Goal: Task Accomplishment & Management: Manage account settings

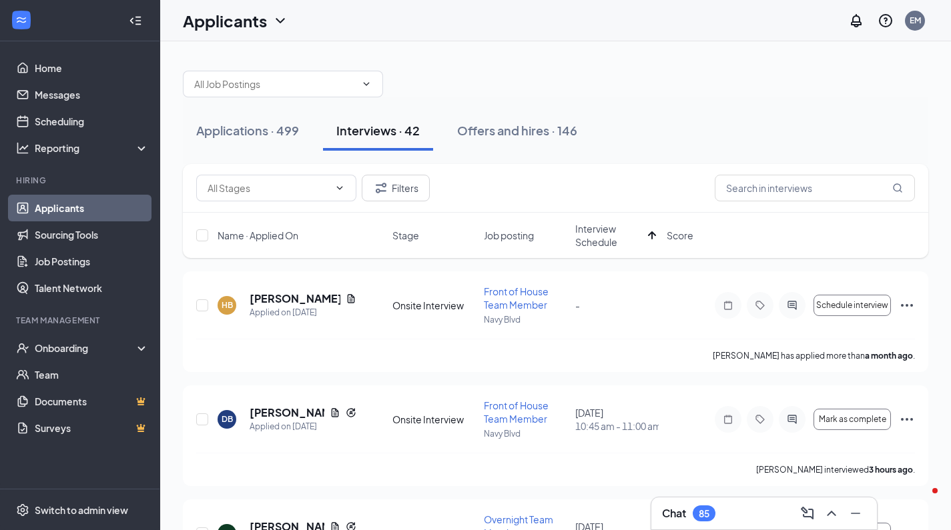
click at [288, 130] on div "Applications · 499" at bounding box center [247, 130] width 103 height 17
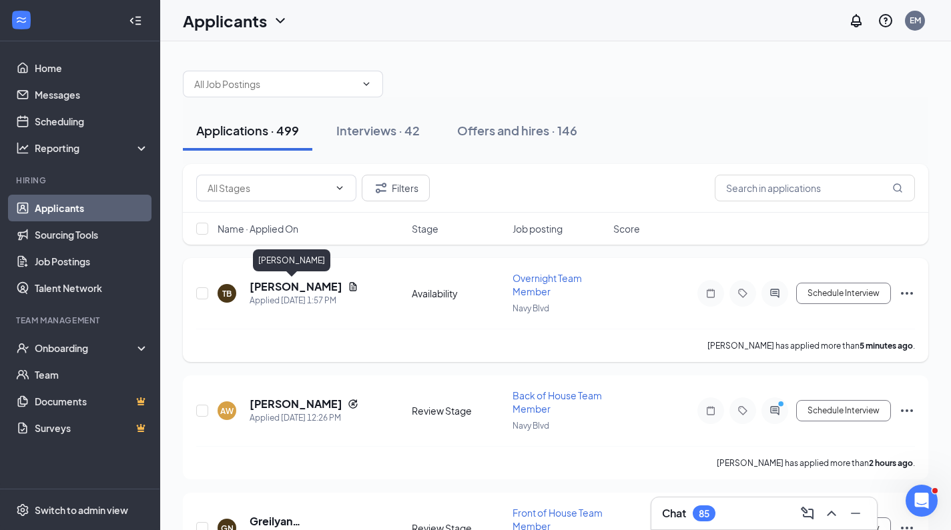
click at [272, 282] on h5 "[PERSON_NAME]" at bounding box center [296, 287] width 93 height 15
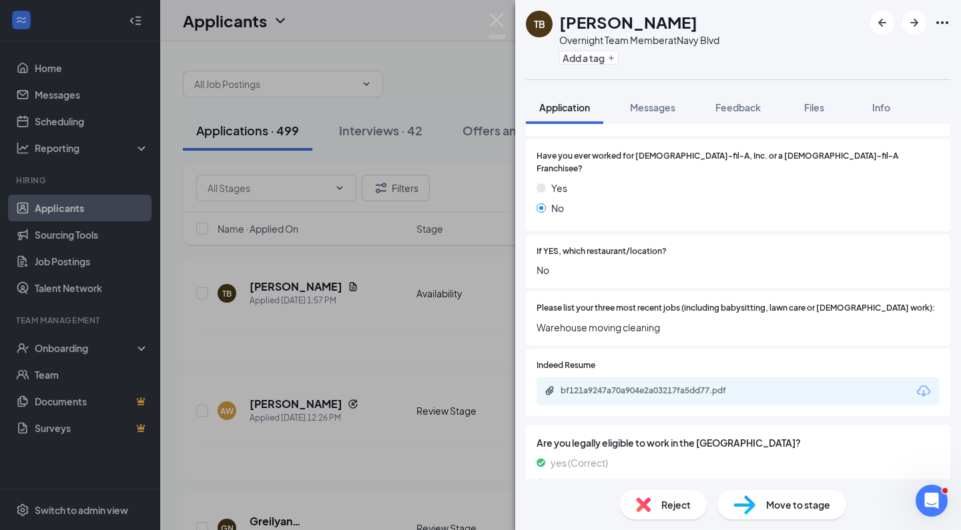
scroll to position [385, 0]
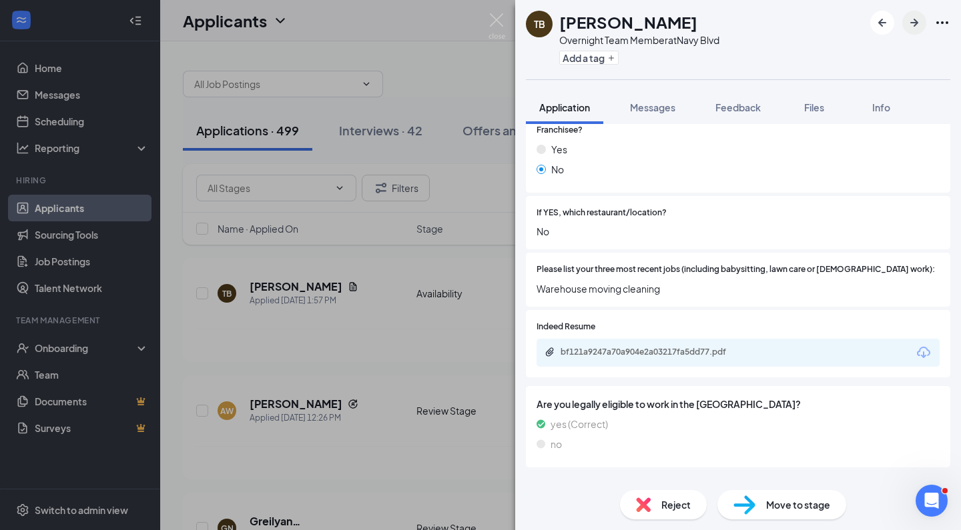
click at [909, 21] on icon "ArrowRight" at bounding box center [914, 23] width 16 height 16
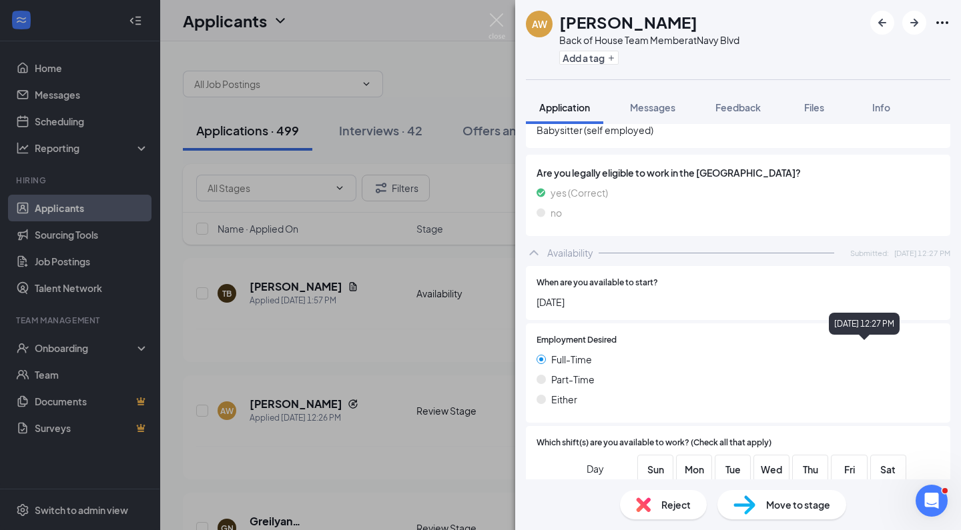
scroll to position [717, 0]
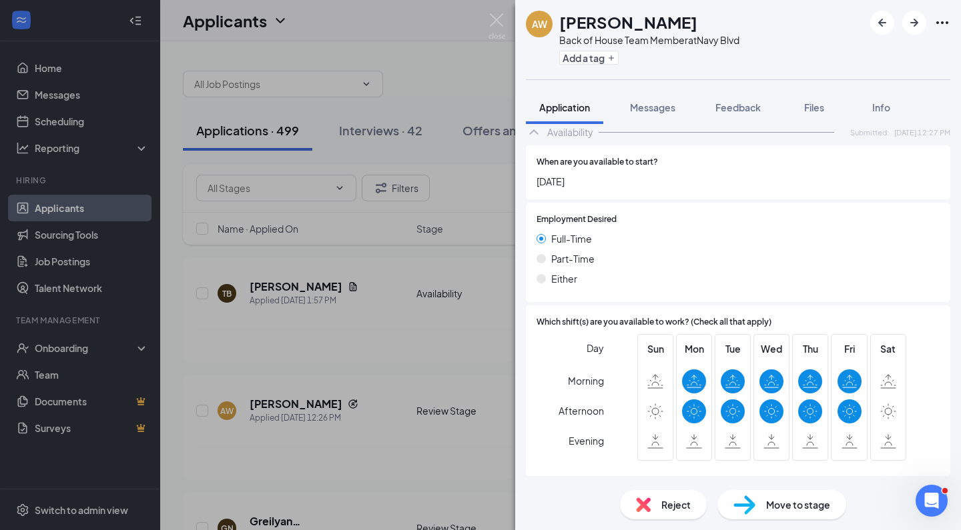
click at [787, 500] on span "Move to stage" at bounding box center [798, 505] width 64 height 15
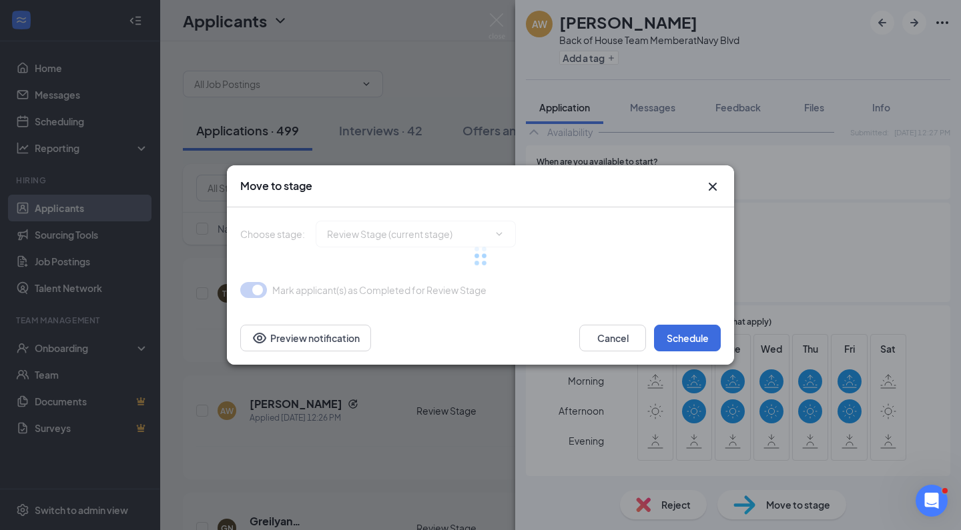
type input "Onsite Interview (next stage)"
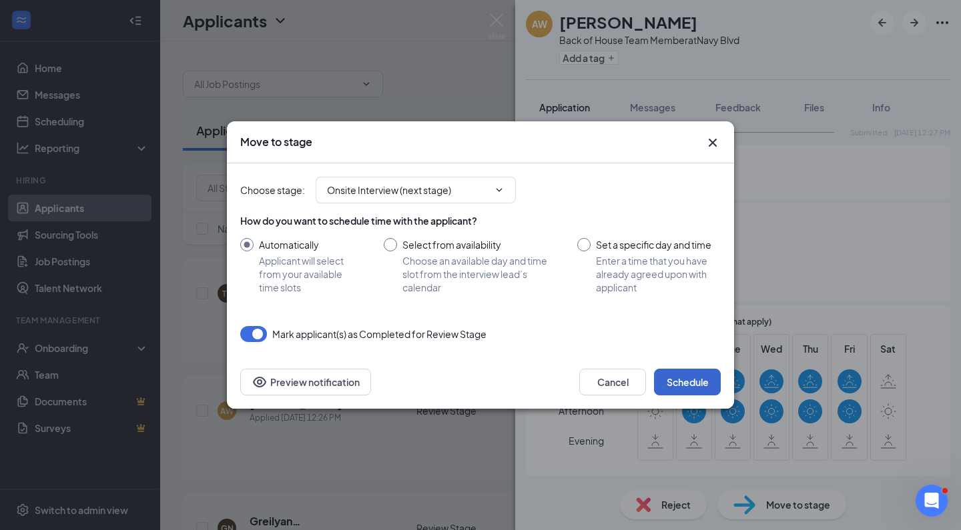
click at [684, 382] on button "Schedule" at bounding box center [687, 382] width 67 height 27
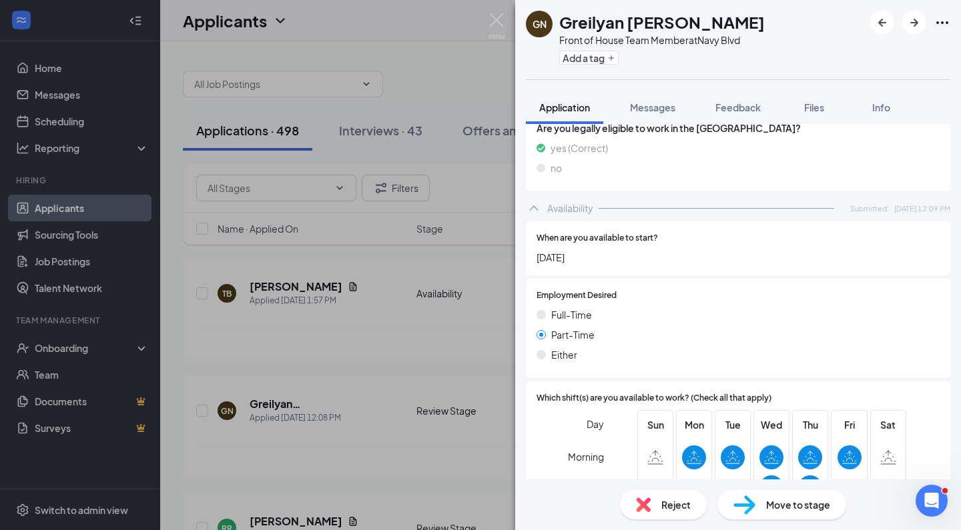
scroll to position [715, 0]
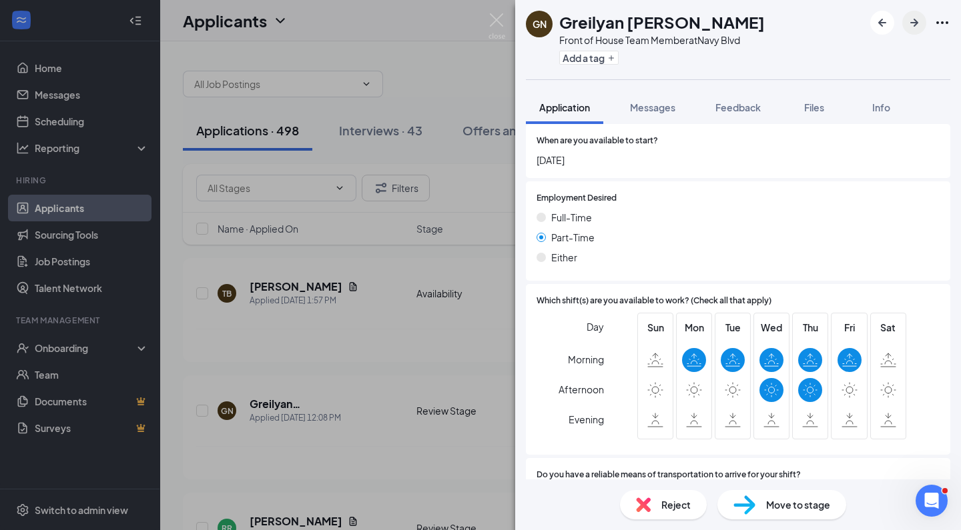
click at [913, 25] on icon "ArrowRight" at bounding box center [914, 23] width 16 height 16
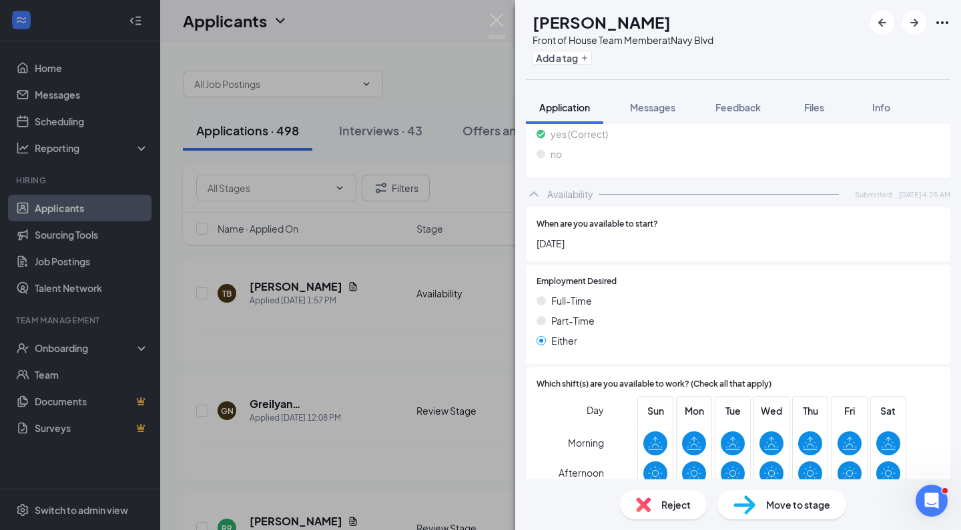
scroll to position [790, 0]
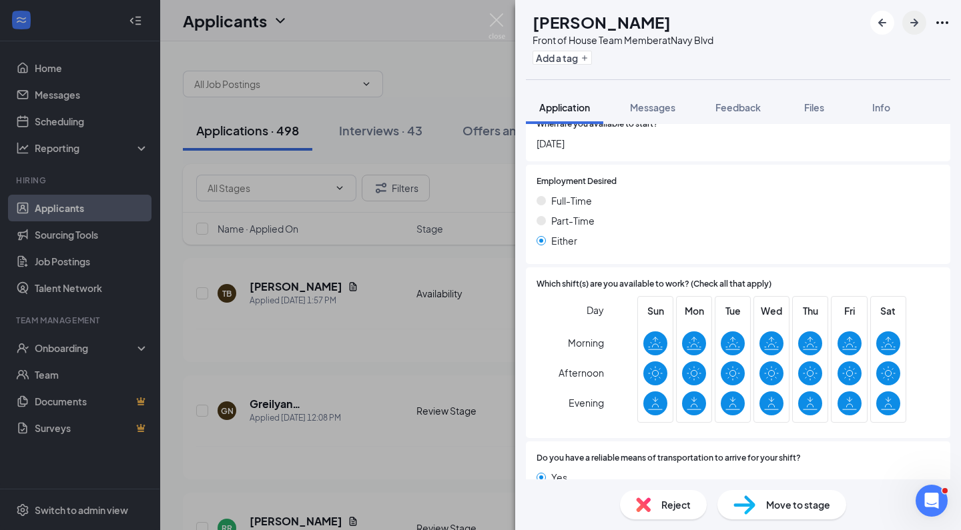
click at [915, 23] on icon "ArrowRight" at bounding box center [914, 23] width 8 height 8
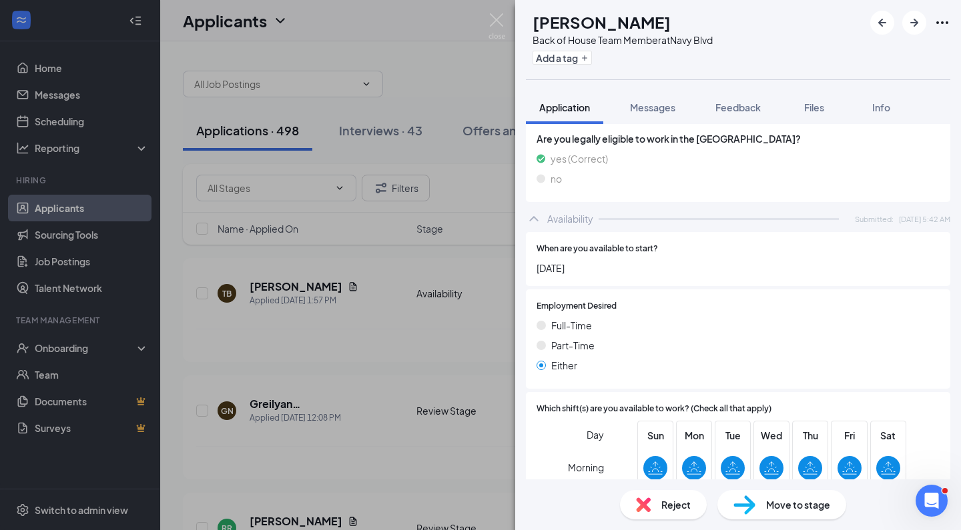
scroll to position [797, 0]
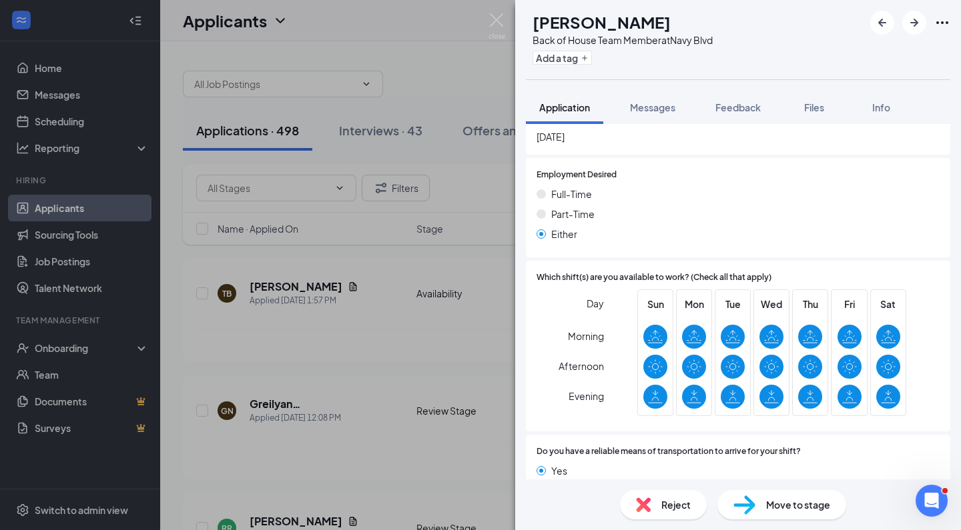
click at [788, 507] on span "Move to stage" at bounding box center [798, 505] width 64 height 15
type input "Onsite Interview (next stage)"
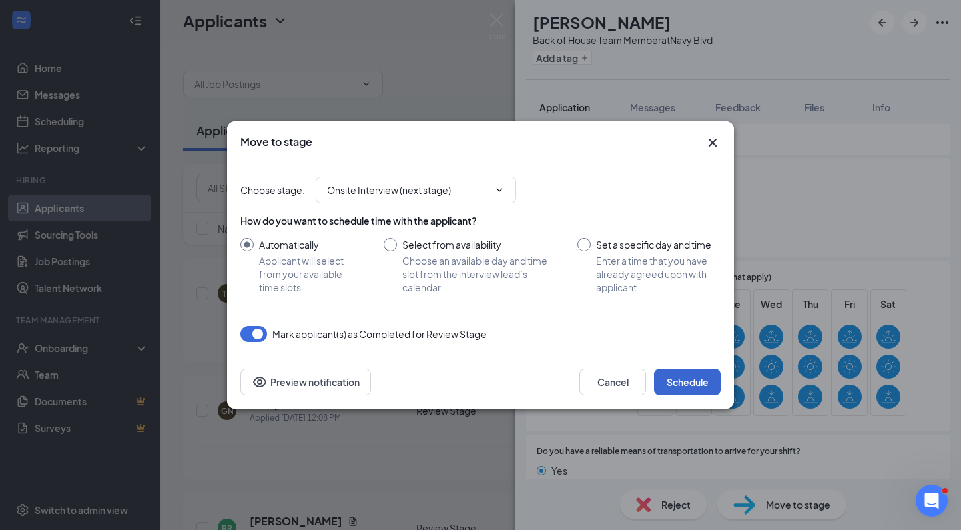
click at [699, 384] on button "Schedule" at bounding box center [687, 382] width 67 height 27
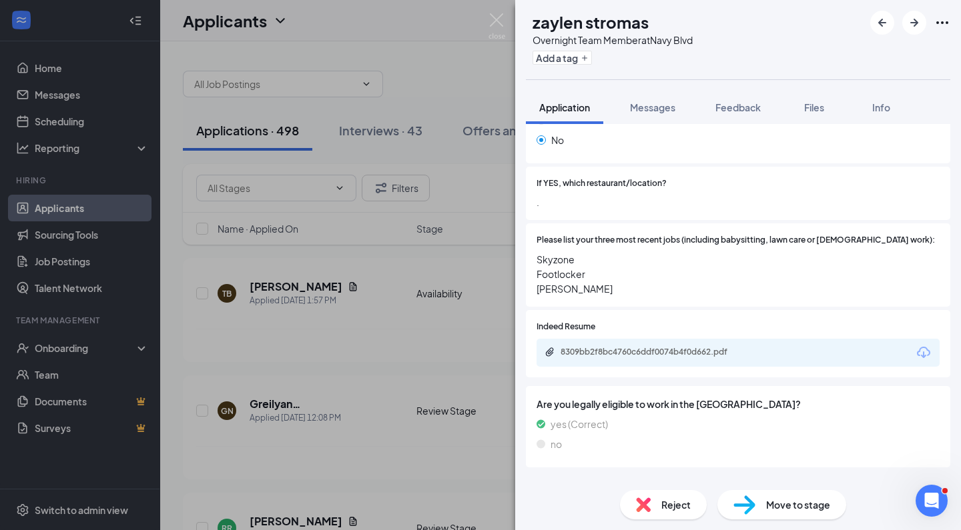
scroll to position [326, 0]
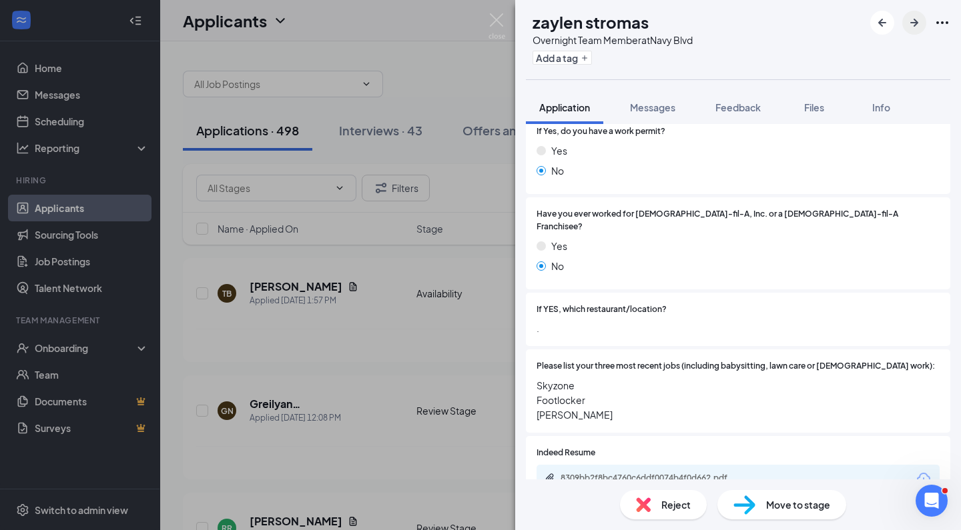
click at [915, 21] on icon "ArrowRight" at bounding box center [914, 23] width 16 height 16
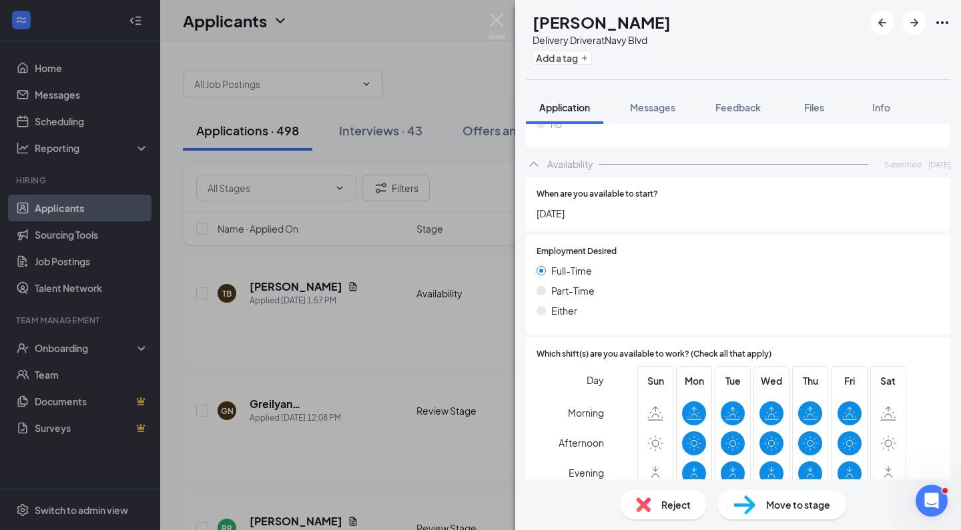
scroll to position [929, 0]
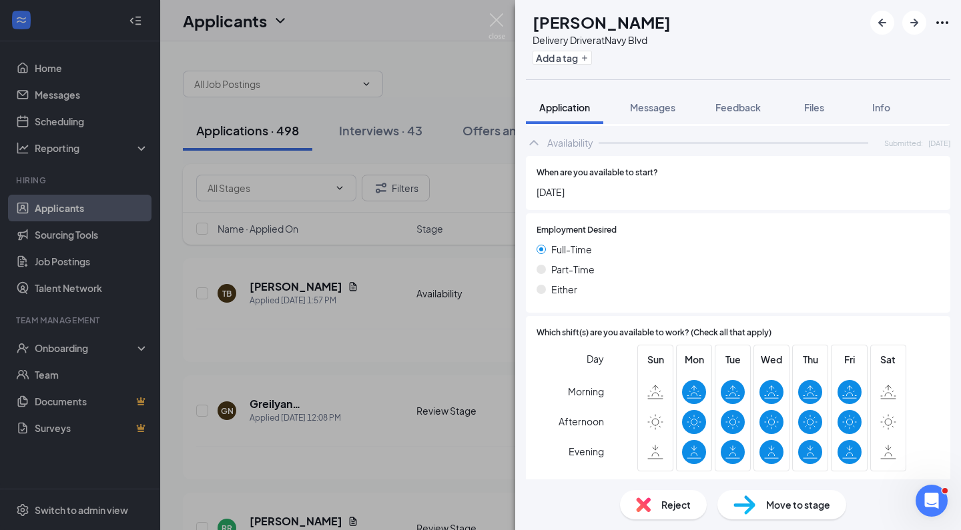
click at [801, 510] on span "Move to stage" at bounding box center [798, 505] width 64 height 15
type input "Onsite Interview (next stage)"
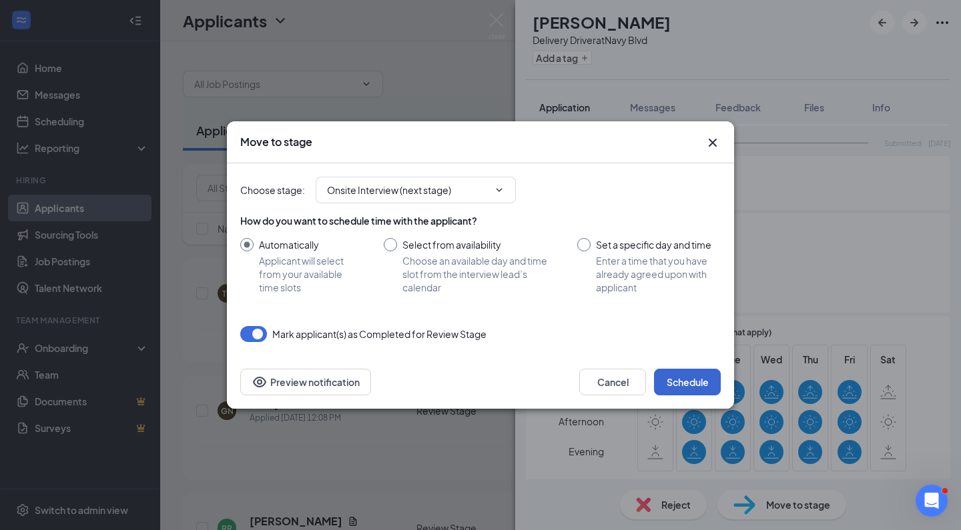
click at [685, 389] on button "Schedule" at bounding box center [687, 382] width 67 height 27
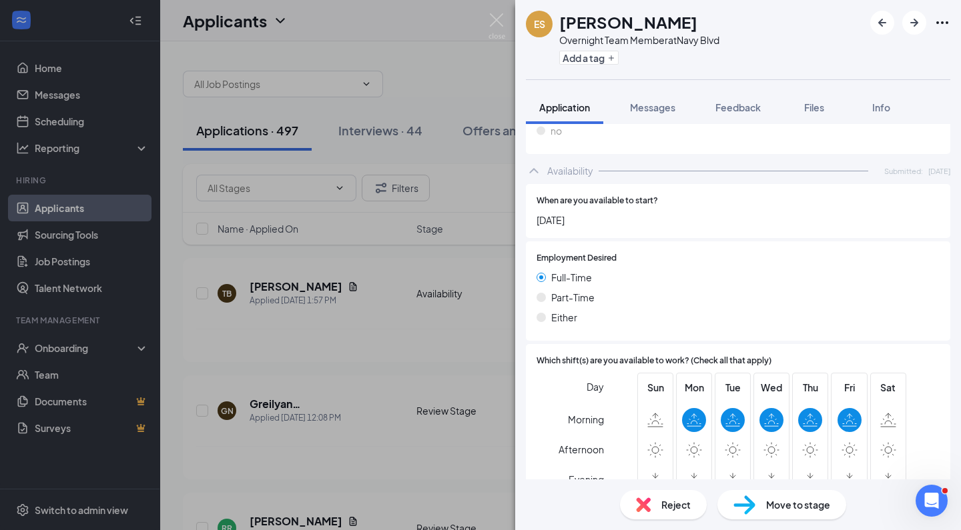
scroll to position [837, 0]
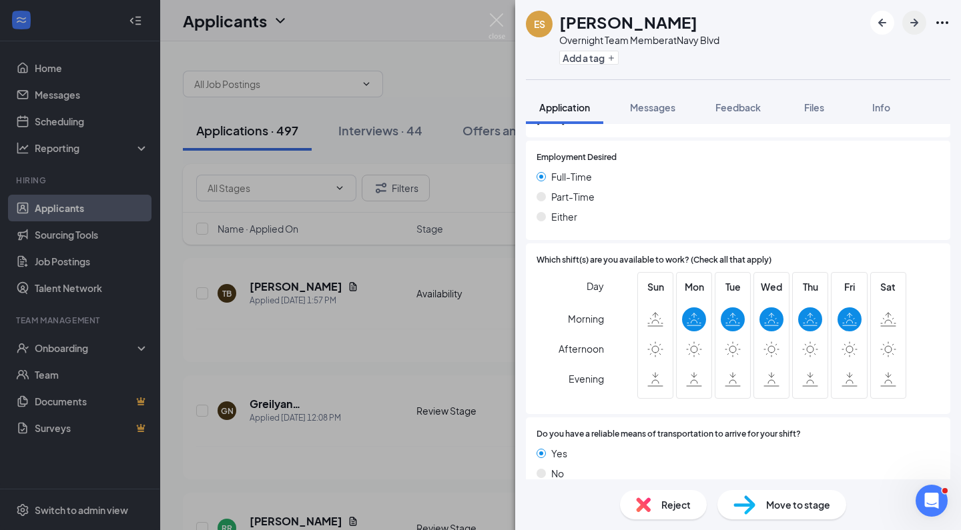
click at [915, 23] on icon "ArrowRight" at bounding box center [914, 23] width 8 height 8
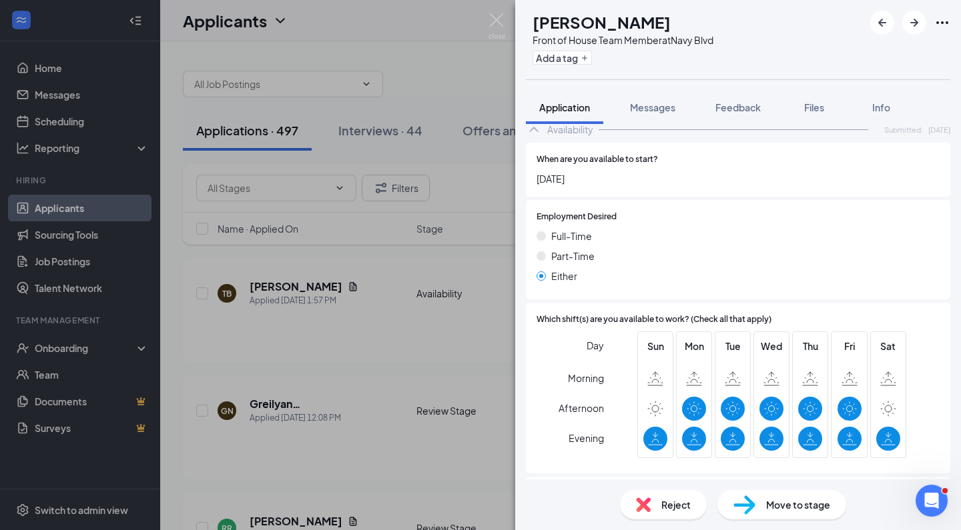
scroll to position [691, 0]
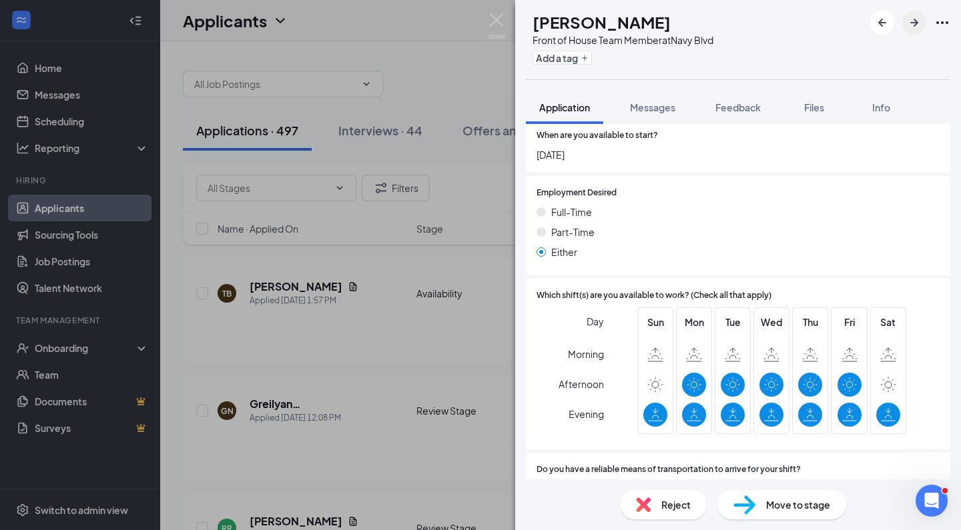
click at [906, 21] on icon "ArrowRight" at bounding box center [914, 23] width 16 height 16
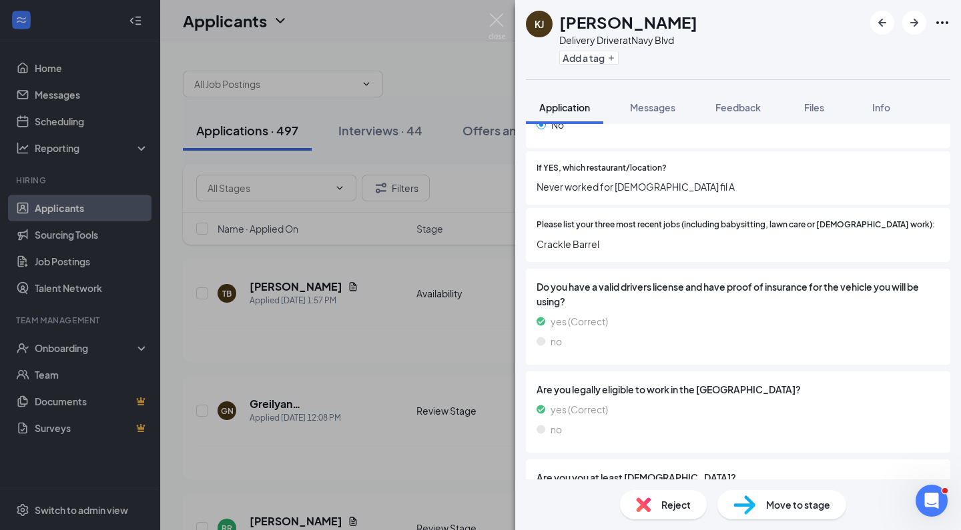
scroll to position [478, 0]
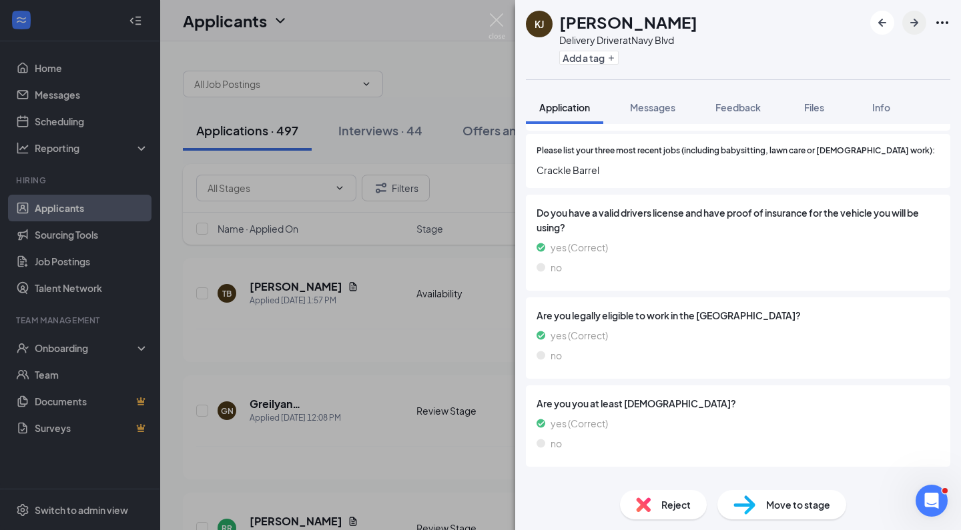
click at [915, 19] on icon "ArrowRight" at bounding box center [914, 23] width 16 height 16
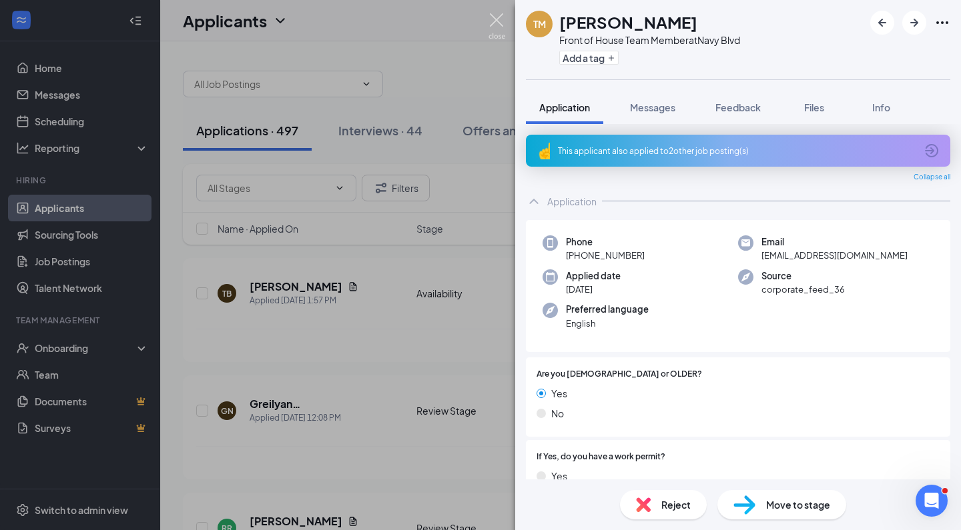
click at [496, 18] on img at bounding box center [496, 26] width 17 height 26
